Goal: Task Accomplishment & Management: Manage account settings

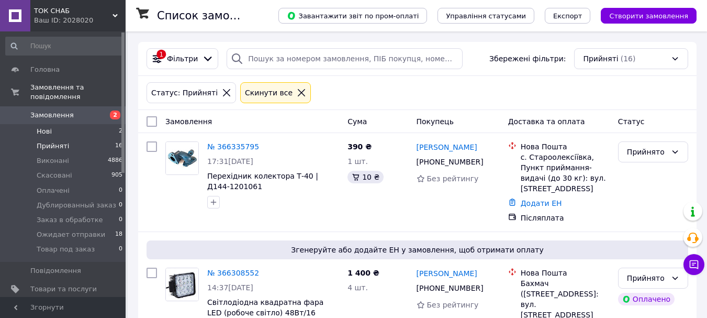
click at [47, 127] on span "Нові" at bounding box center [44, 131] width 15 height 9
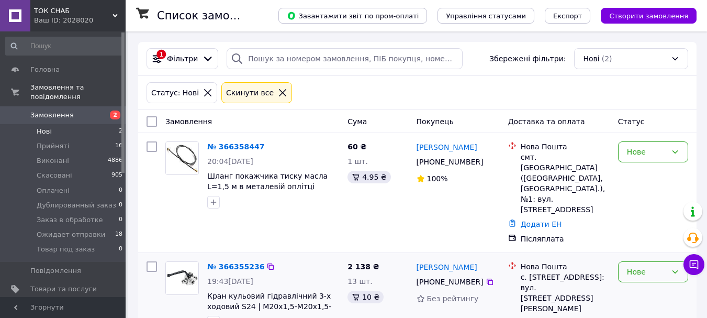
click at [648, 266] on div "Нове" at bounding box center [647, 272] width 40 height 12
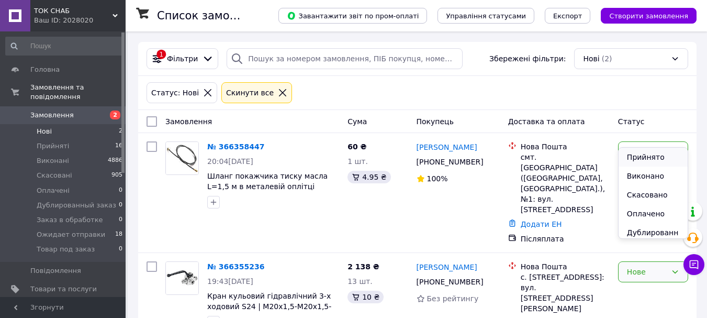
click at [632, 153] on li "Прийнято" at bounding box center [652, 157] width 69 height 19
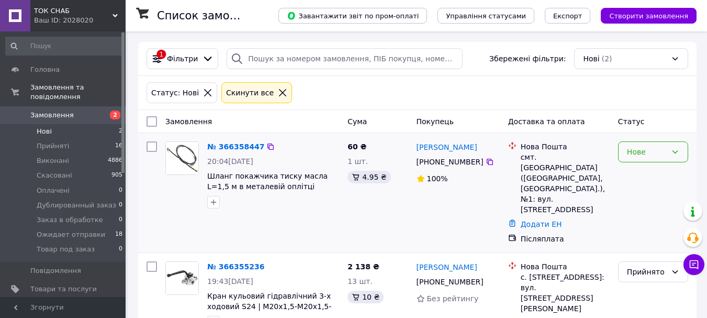
click at [630, 151] on div "Нове" at bounding box center [647, 152] width 40 height 12
click at [630, 168] on li "Прийнято" at bounding box center [652, 174] width 69 height 19
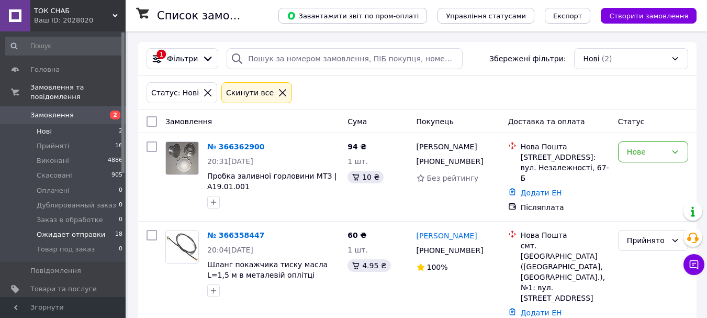
click at [75, 230] on span "Ожидает отправки" at bounding box center [71, 234] width 69 height 9
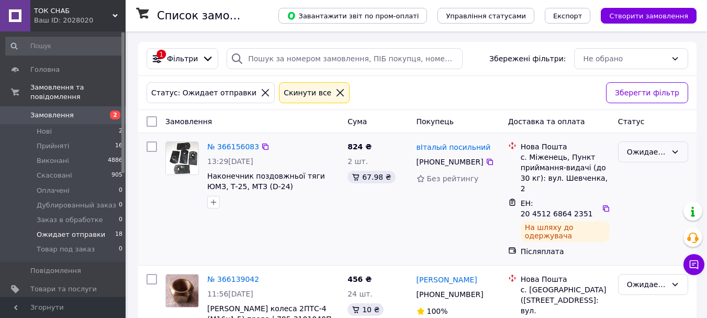
click at [645, 149] on div "Ожидает отправки" at bounding box center [647, 152] width 40 height 12
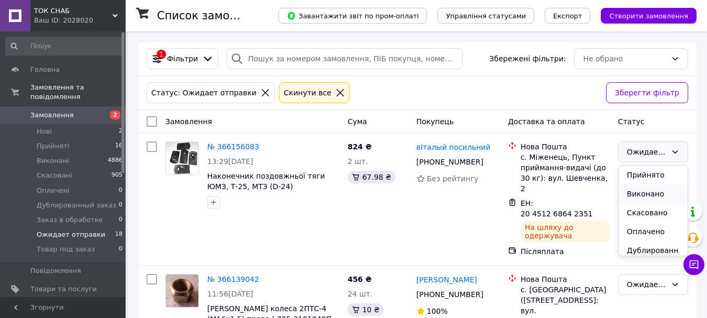
click at [635, 192] on li "Виконано" at bounding box center [652, 193] width 69 height 19
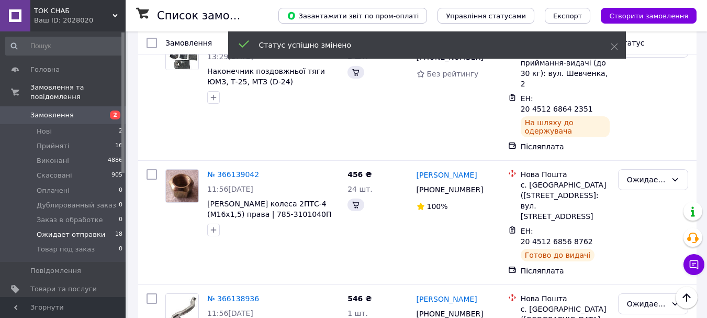
scroll to position [157, 0]
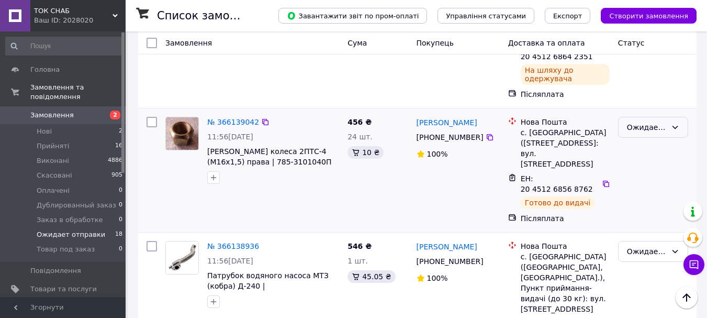
click at [634, 121] on div "Ожидает отправки" at bounding box center [647, 127] width 40 height 12
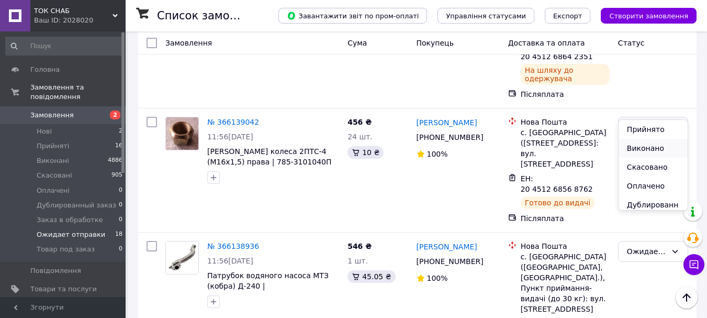
click at [637, 149] on li "Виконано" at bounding box center [652, 148] width 69 height 19
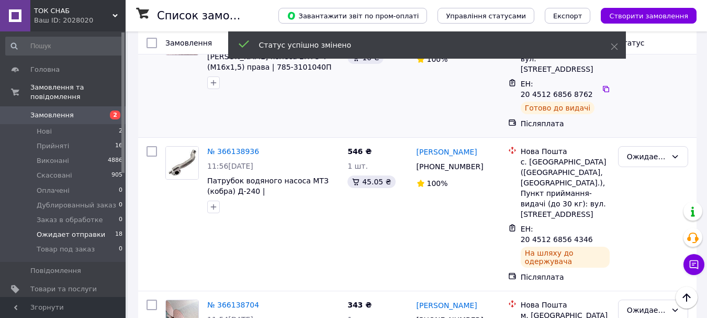
scroll to position [262, 0]
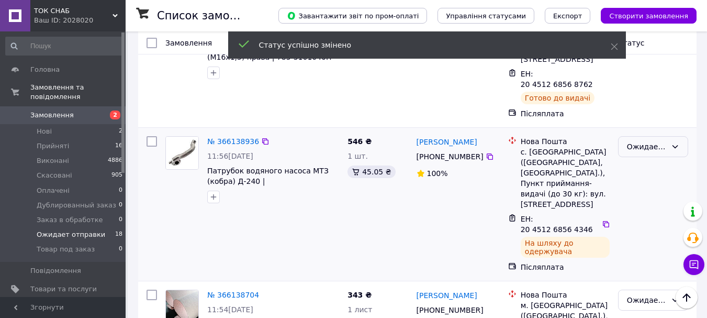
click at [641, 141] on div "Ожидает отправки" at bounding box center [647, 147] width 40 height 12
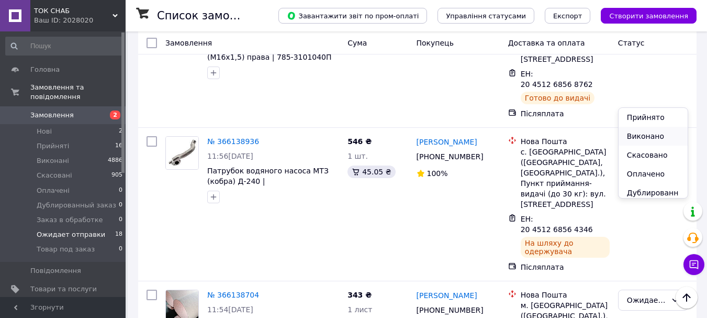
click at [648, 136] on li "Виконано" at bounding box center [652, 136] width 69 height 19
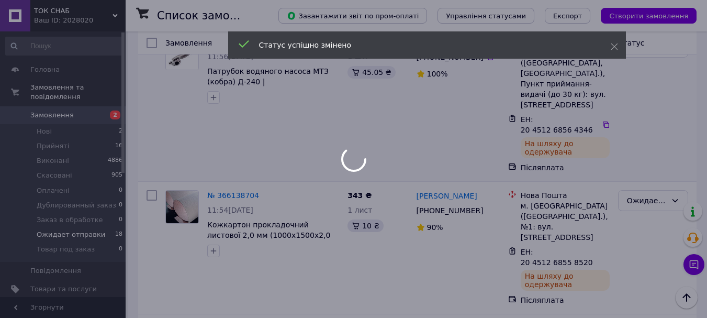
scroll to position [366, 0]
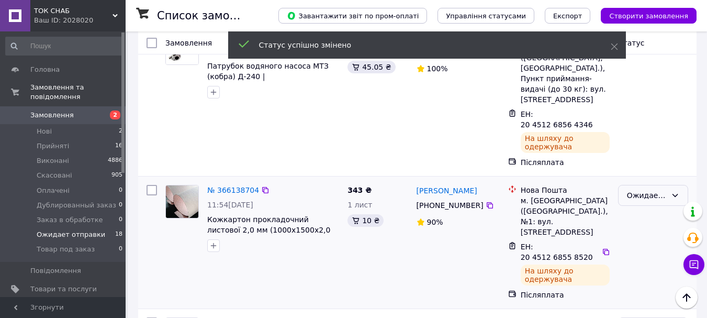
click at [639, 189] on div "Ожидает отправки" at bounding box center [647, 195] width 40 height 12
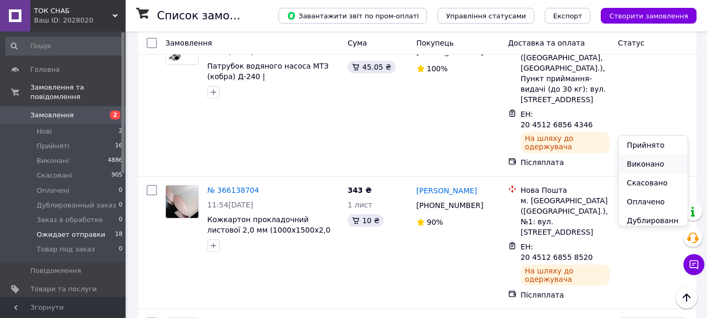
click at [637, 163] on li "Виконано" at bounding box center [652, 163] width 69 height 19
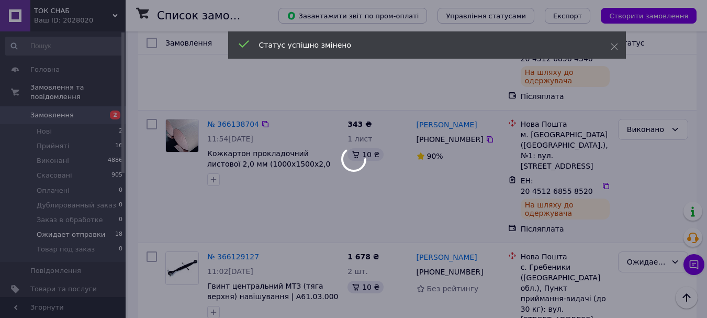
scroll to position [471, 0]
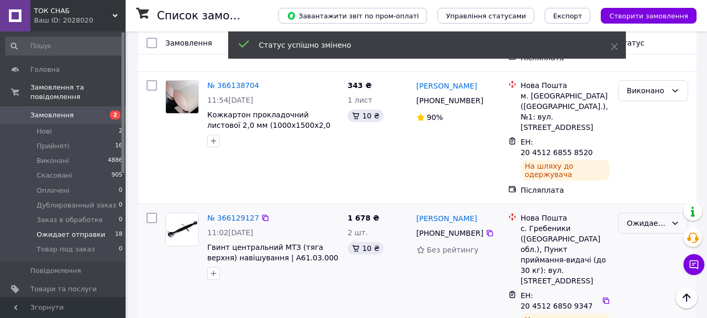
click at [636, 217] on div "Ожидает отправки" at bounding box center [647, 223] width 40 height 12
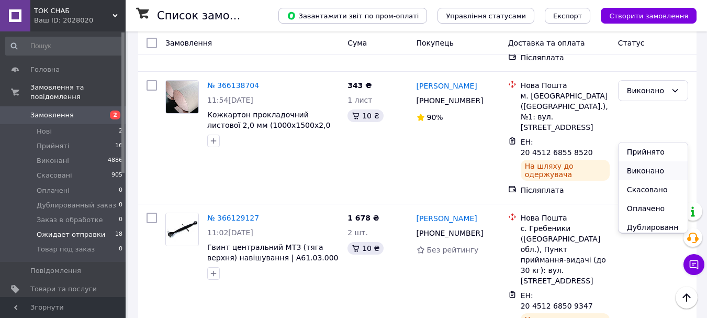
click at [645, 172] on li "Виконано" at bounding box center [652, 170] width 69 height 19
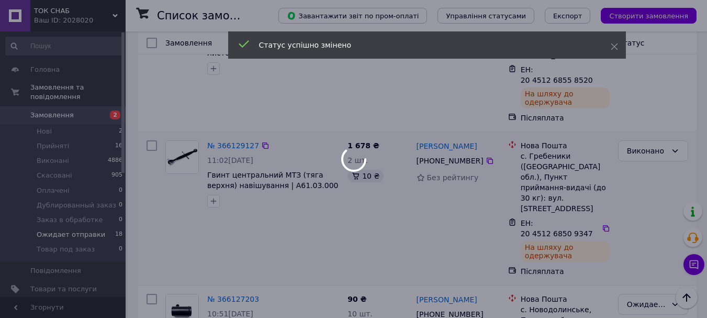
scroll to position [575, 0]
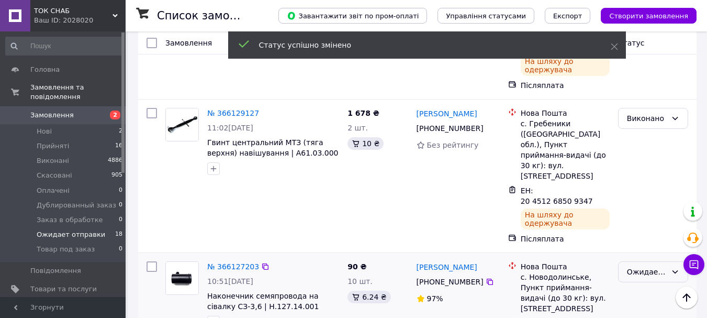
click at [635, 266] on div "Ожидает отправки" at bounding box center [647, 272] width 40 height 12
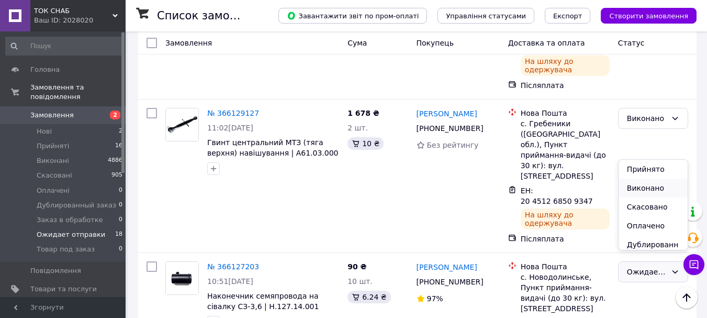
click at [637, 185] on li "Виконано" at bounding box center [652, 187] width 69 height 19
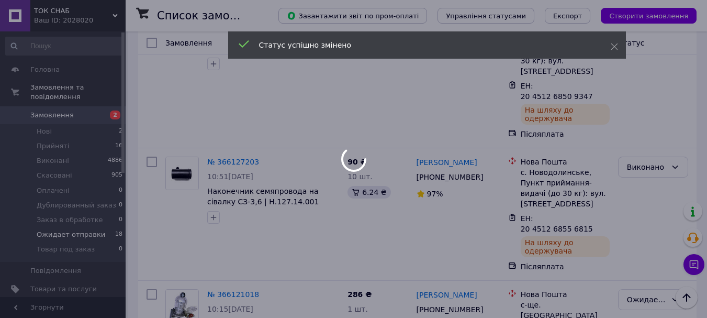
scroll to position [732, 0]
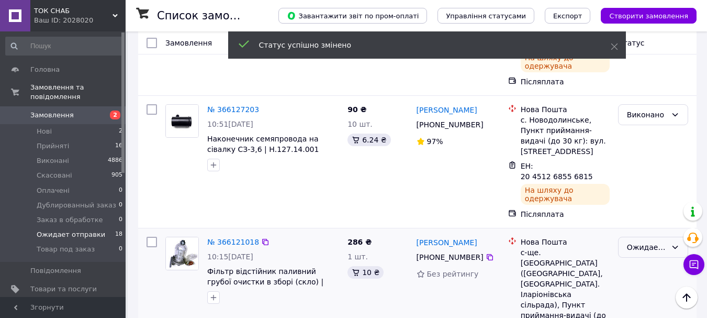
click at [636, 241] on div "Ожидает отправки" at bounding box center [647, 247] width 40 height 12
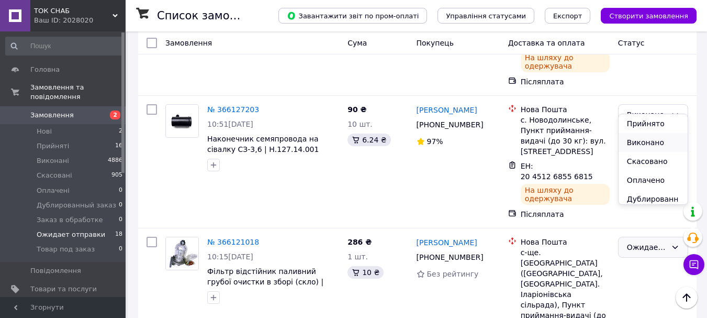
click at [644, 142] on li "Виконано" at bounding box center [652, 142] width 69 height 19
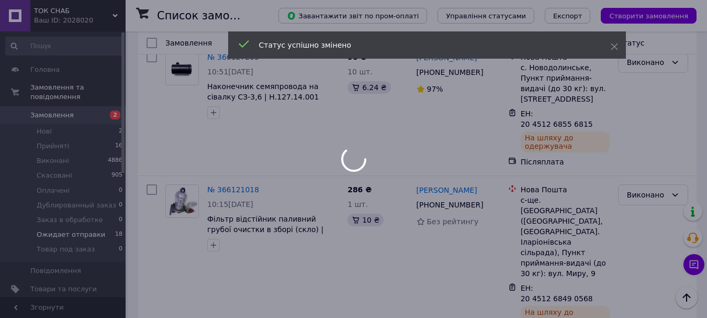
scroll to position [837, 0]
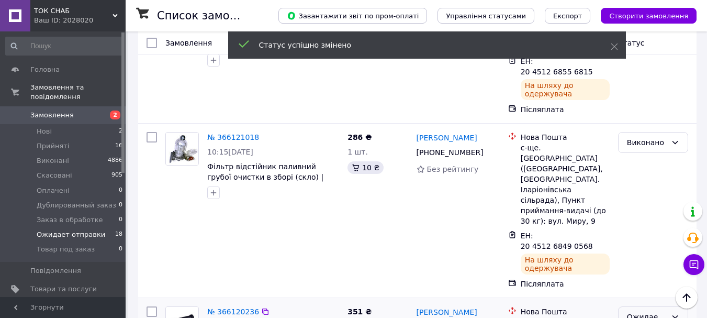
click at [647, 311] on div "Ожидает отправки" at bounding box center [647, 317] width 40 height 12
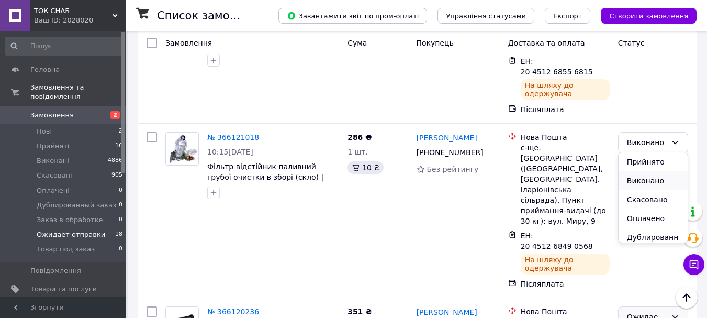
click at [637, 179] on li "Виконано" at bounding box center [652, 180] width 69 height 19
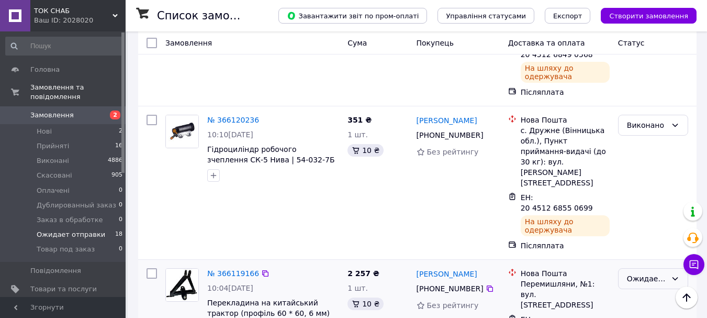
scroll to position [1046, 0]
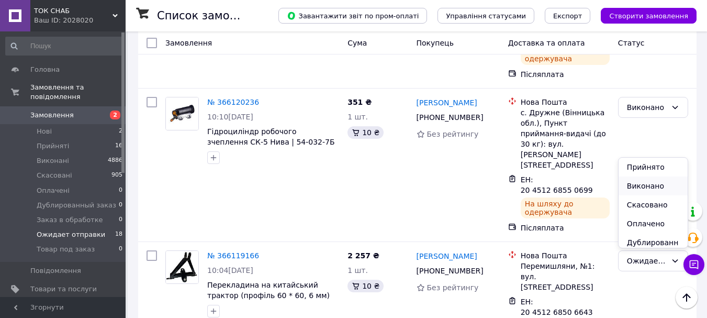
click at [640, 183] on li "Виконано" at bounding box center [652, 185] width 69 height 19
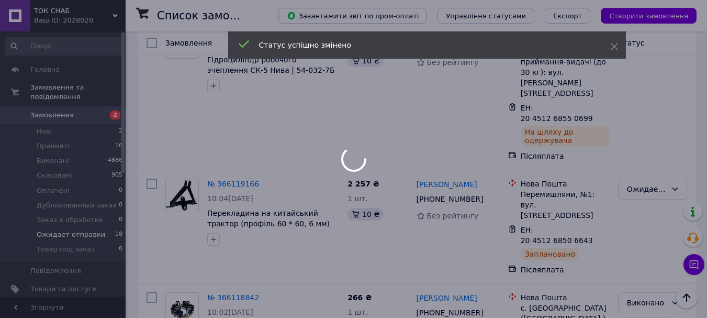
scroll to position [1151, 0]
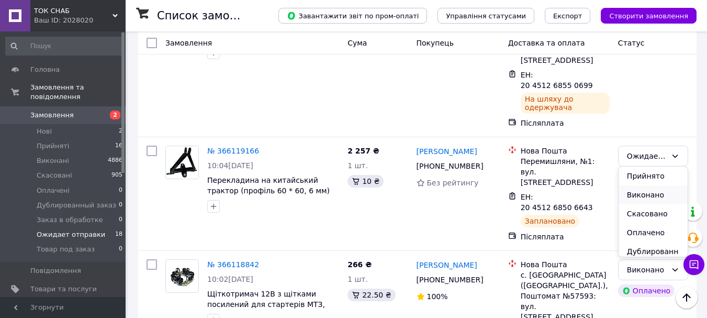
click at [639, 190] on li "Виконано" at bounding box center [652, 194] width 69 height 19
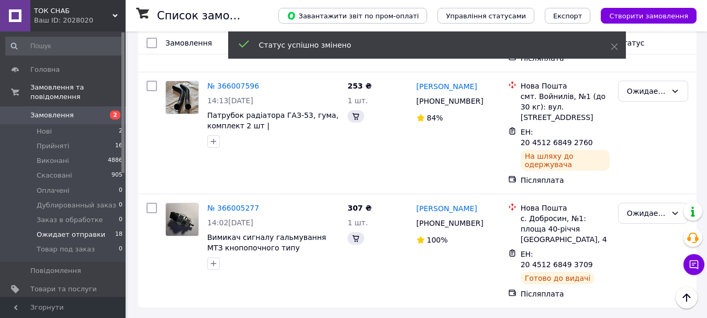
scroll to position [484, 0]
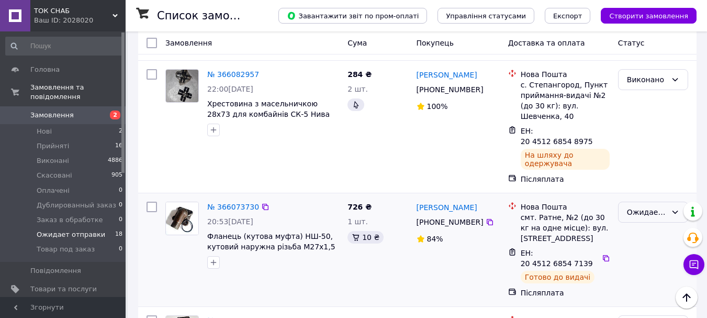
click at [637, 206] on div "Ожидает отправки" at bounding box center [647, 212] width 40 height 12
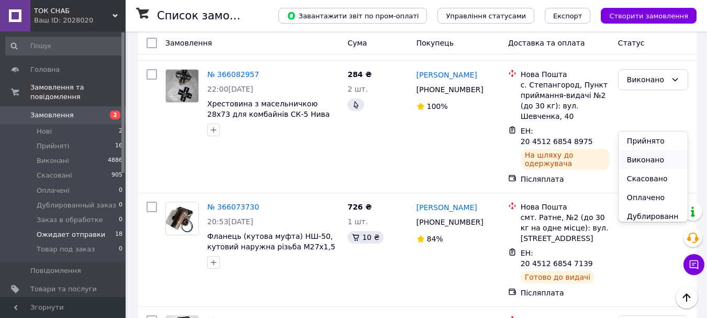
click at [641, 158] on li "Виконано" at bounding box center [652, 159] width 69 height 19
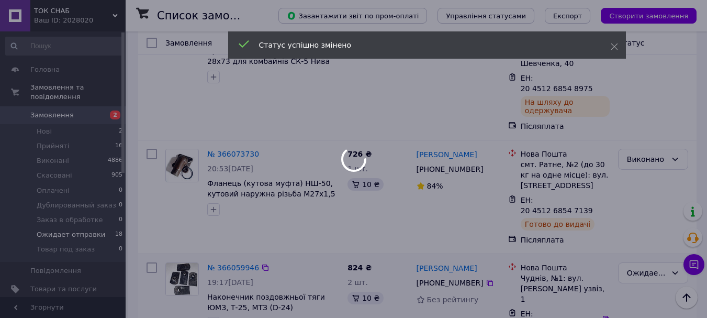
scroll to position [589, 0]
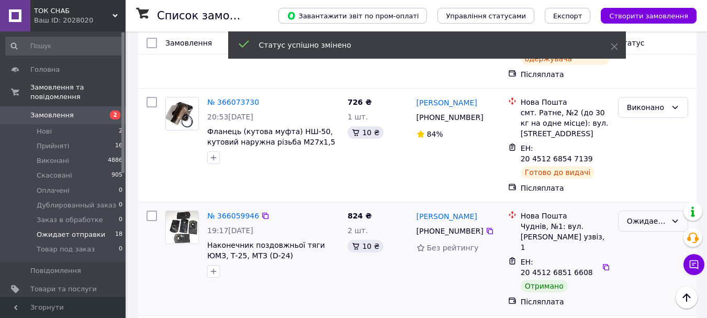
click at [635, 215] on div "Ожидает отправки" at bounding box center [647, 221] width 40 height 12
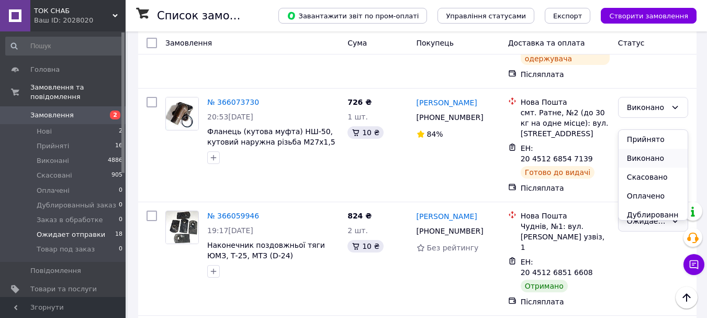
click at [645, 155] on li "Виконано" at bounding box center [652, 158] width 69 height 19
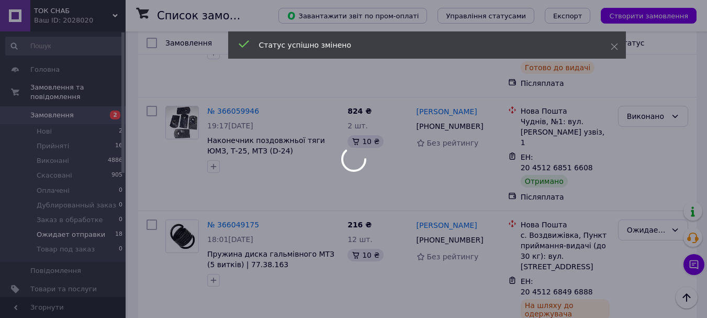
scroll to position [571, 0]
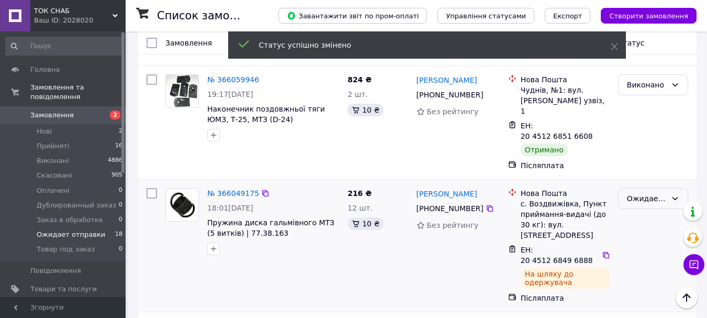
click at [643, 193] on div "Ожидает отправки" at bounding box center [647, 199] width 40 height 12
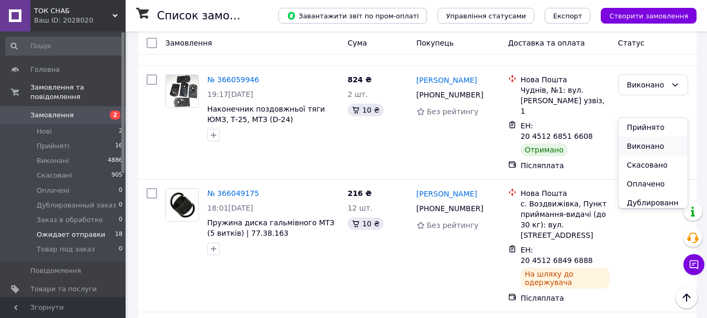
click at [640, 144] on li "Виконано" at bounding box center [652, 146] width 69 height 19
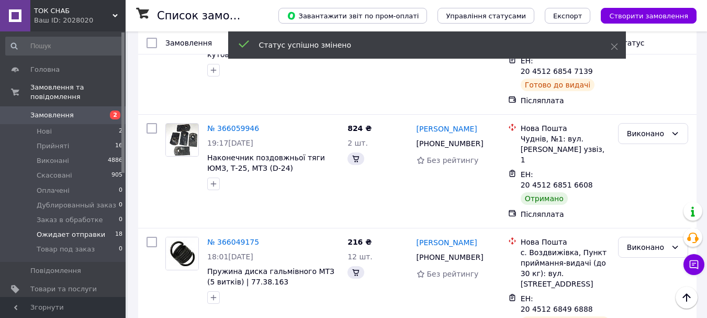
scroll to position [798, 0]
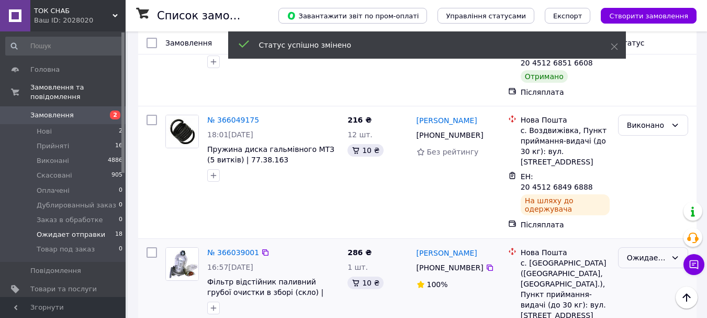
click at [637, 252] on div "Ожидает отправки" at bounding box center [647, 258] width 40 height 12
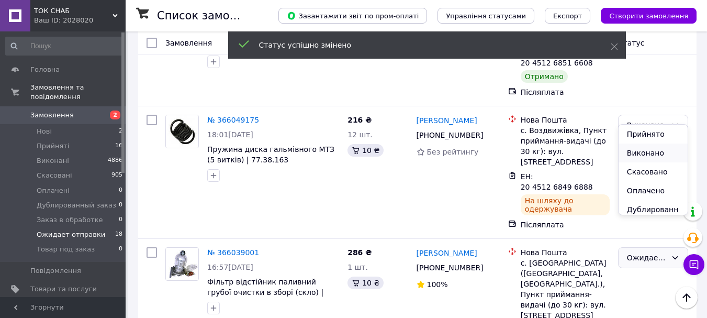
click at [636, 153] on li "Виконано" at bounding box center [652, 152] width 69 height 19
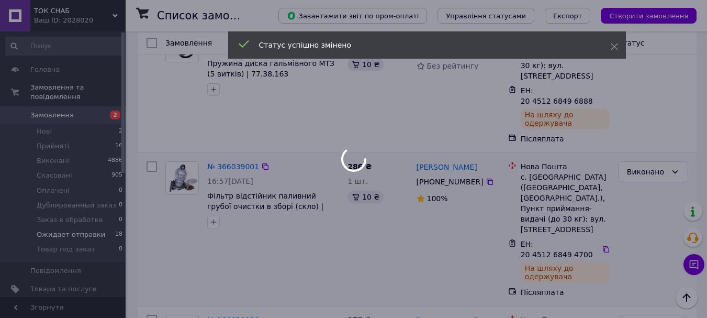
scroll to position [902, 0]
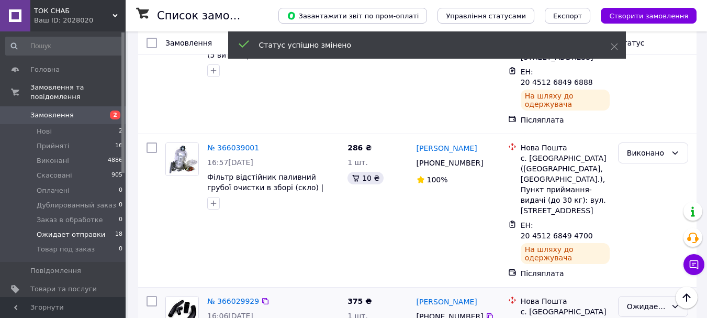
click at [636, 300] on div "Ожидает отправки" at bounding box center [647, 306] width 40 height 12
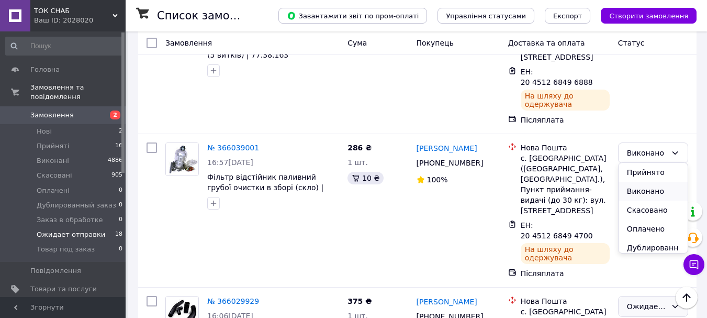
click at [638, 186] on li "Виконано" at bounding box center [652, 191] width 69 height 19
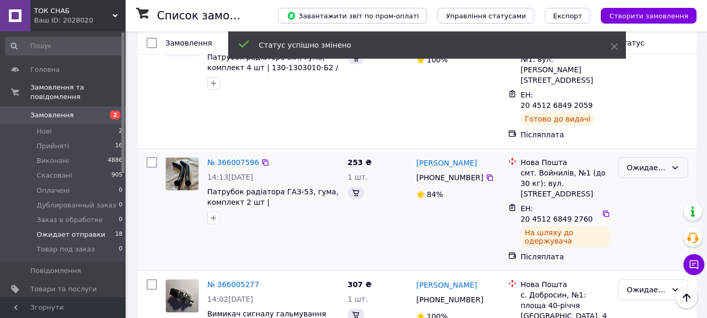
scroll to position [900, 0]
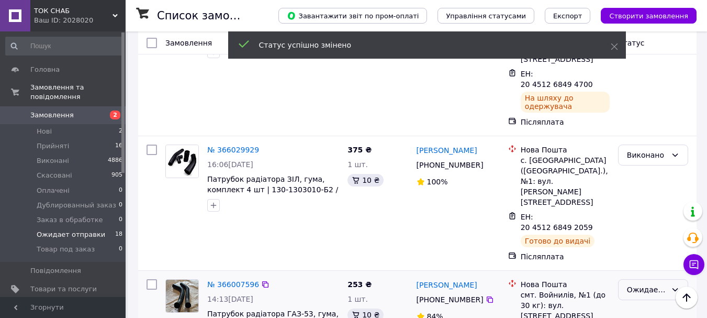
click at [645, 284] on div "Ожидает отправки" at bounding box center [647, 290] width 40 height 12
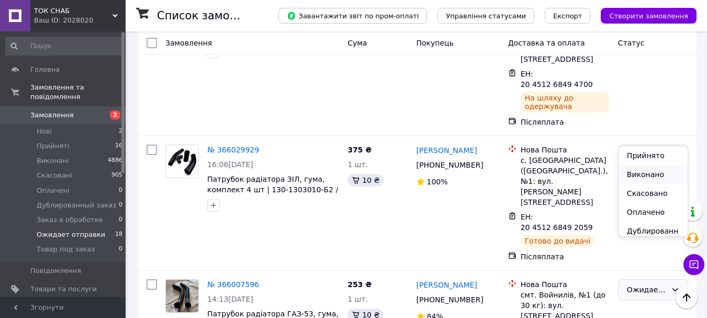
click at [644, 171] on li "Виконано" at bounding box center [652, 174] width 69 height 19
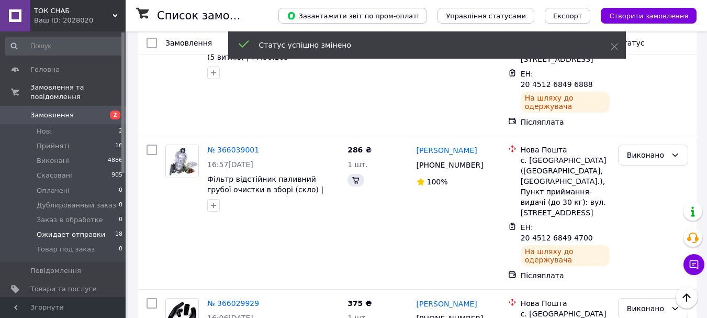
scroll to position [1022, 0]
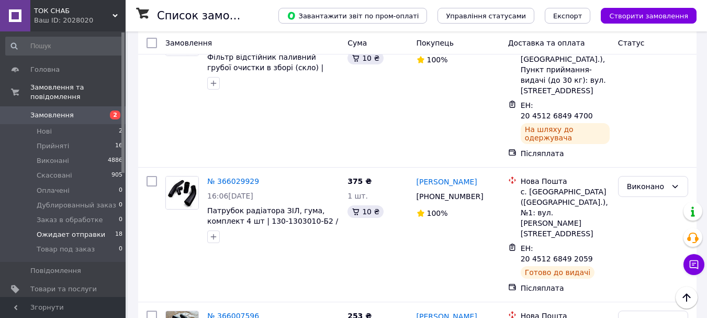
click at [643, 161] on li "Виконано" at bounding box center [652, 158] width 69 height 19
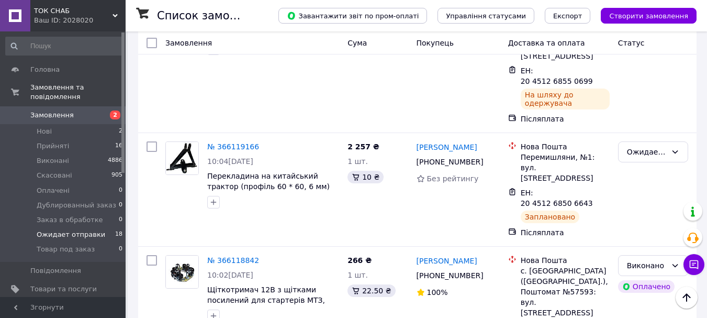
scroll to position [0, 0]
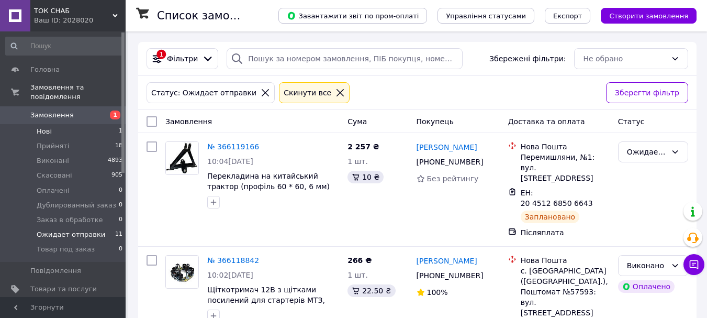
click at [48, 127] on span "Нові" at bounding box center [44, 131] width 15 height 9
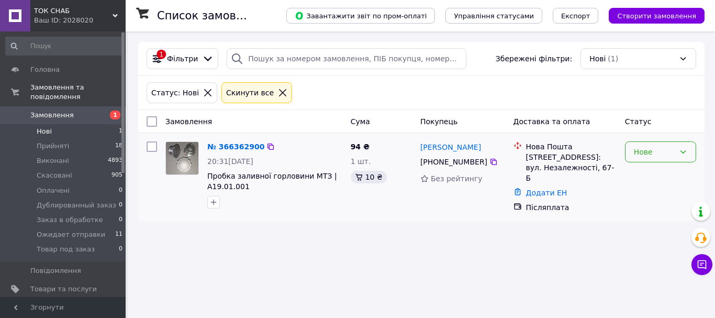
click at [648, 151] on div "Нове" at bounding box center [654, 152] width 41 height 12
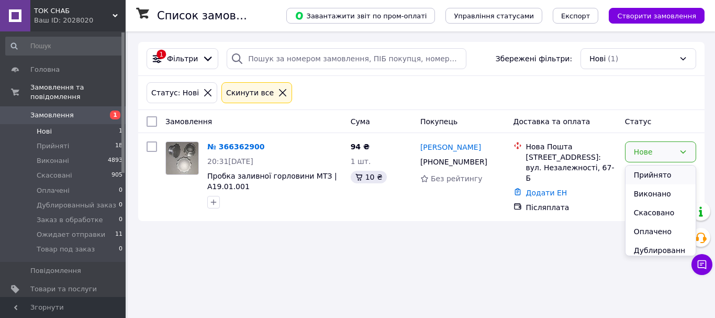
click at [647, 170] on li "Прийнято" at bounding box center [660, 174] width 70 height 19
